Goal: Task Accomplishment & Management: Complete application form

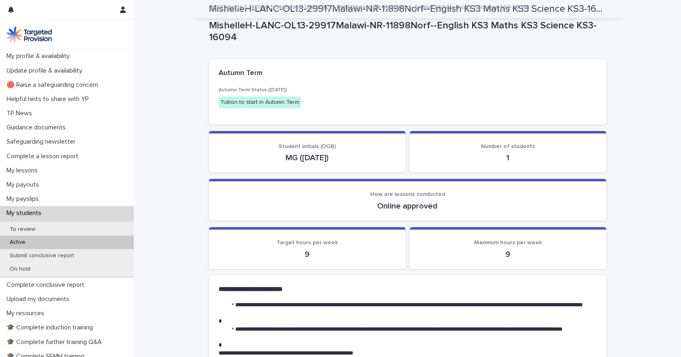
scroll to position [712, 0]
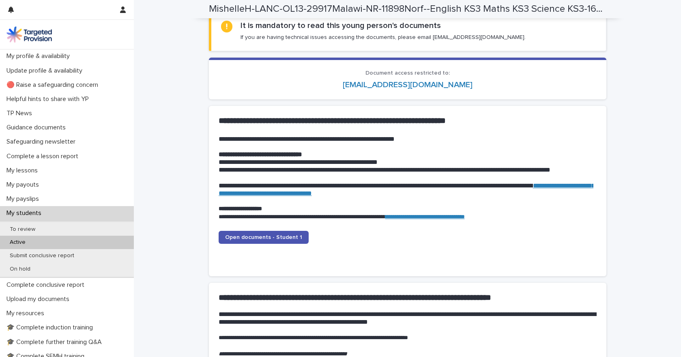
click at [28, 241] on p "Active" at bounding box center [17, 242] width 29 height 7
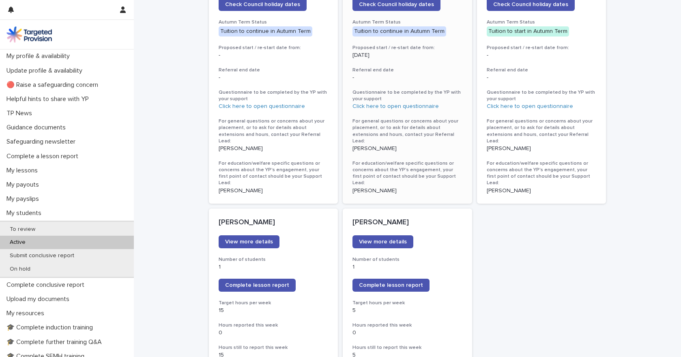
scroll to position [485, 0]
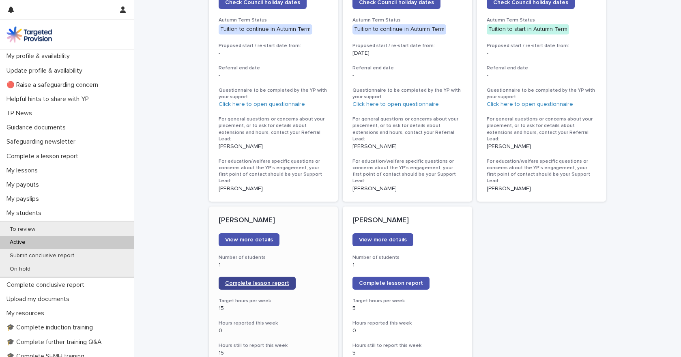
click at [271, 280] on span "Complete lesson report" at bounding box center [257, 283] width 64 height 6
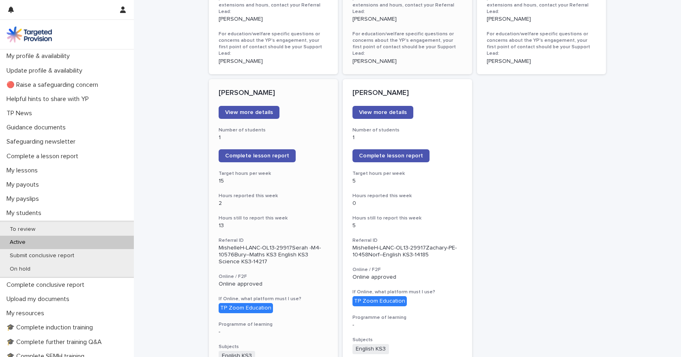
scroll to position [623, 0]
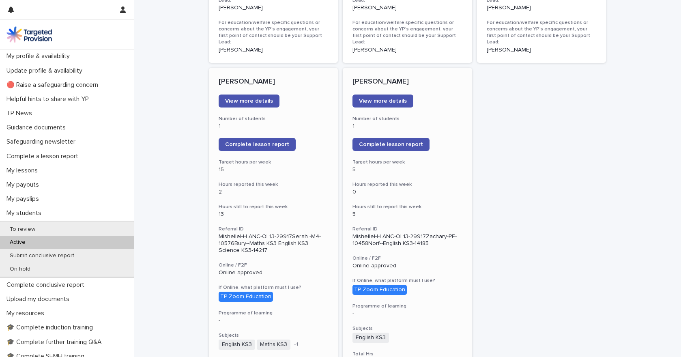
click at [436, 187] on div "Zachary Jones View more details Number of students 1 Complete lesson report Tar…" at bounding box center [407, 347] width 129 height 559
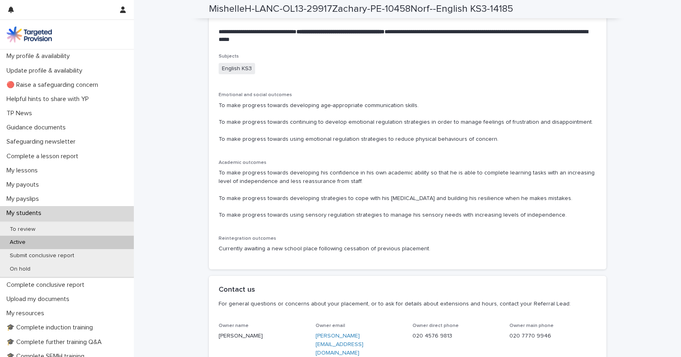
scroll to position [1728, 0]
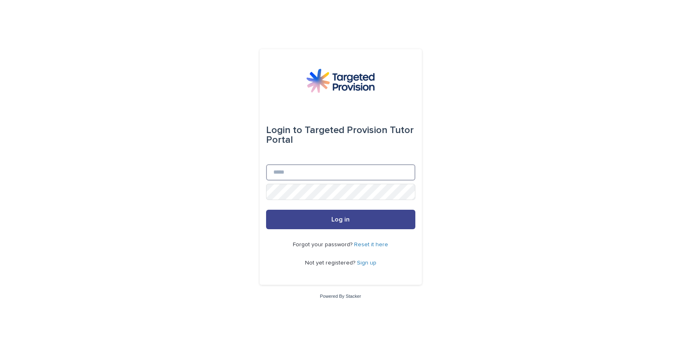
type input "**********"
click at [348, 221] on span "Log in" at bounding box center [340, 219] width 18 height 6
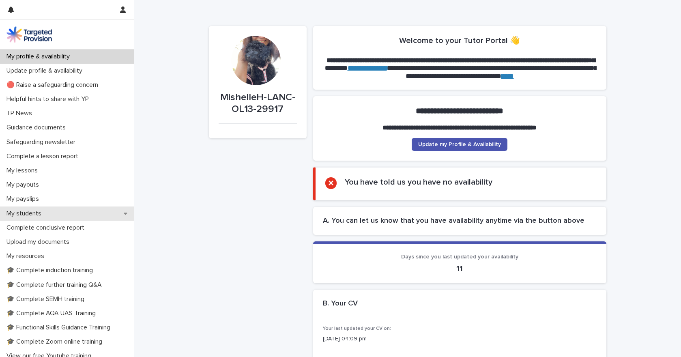
click at [27, 215] on p "My students" at bounding box center [25, 214] width 45 height 8
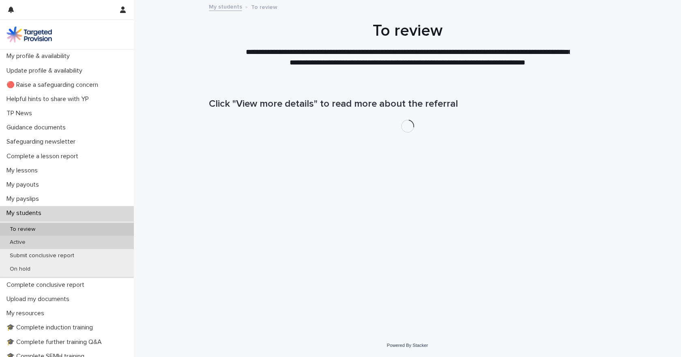
click at [28, 245] on p "Active" at bounding box center [17, 242] width 29 height 7
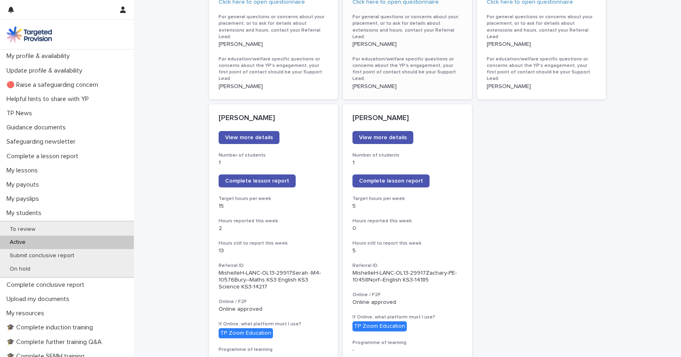
scroll to position [588, 0]
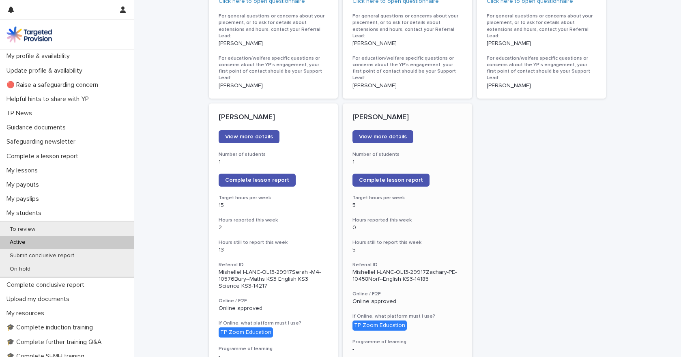
click at [446, 224] on p "0" at bounding box center [407, 227] width 110 height 7
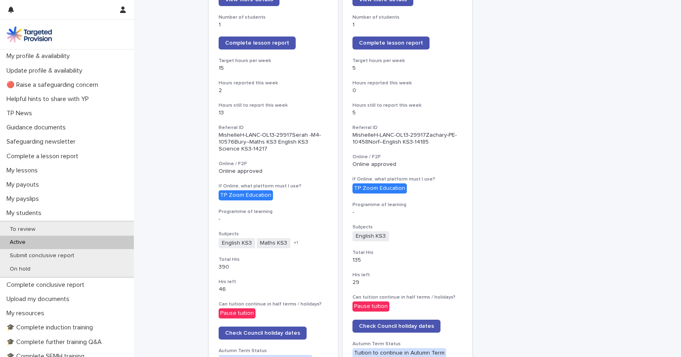
scroll to position [736, 0]
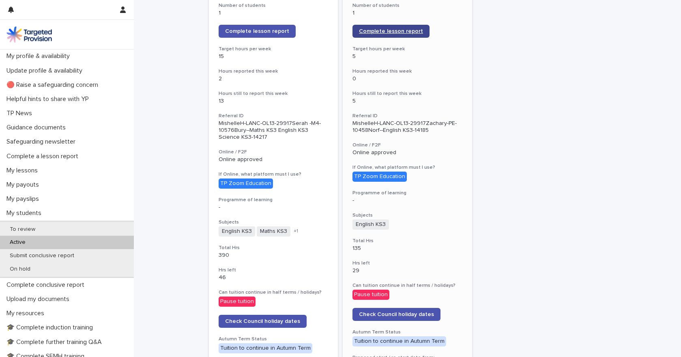
click at [400, 28] on span "Complete lesson report" at bounding box center [391, 31] width 64 height 6
